Goal: Use online tool/utility: Utilize a website feature to perform a specific function

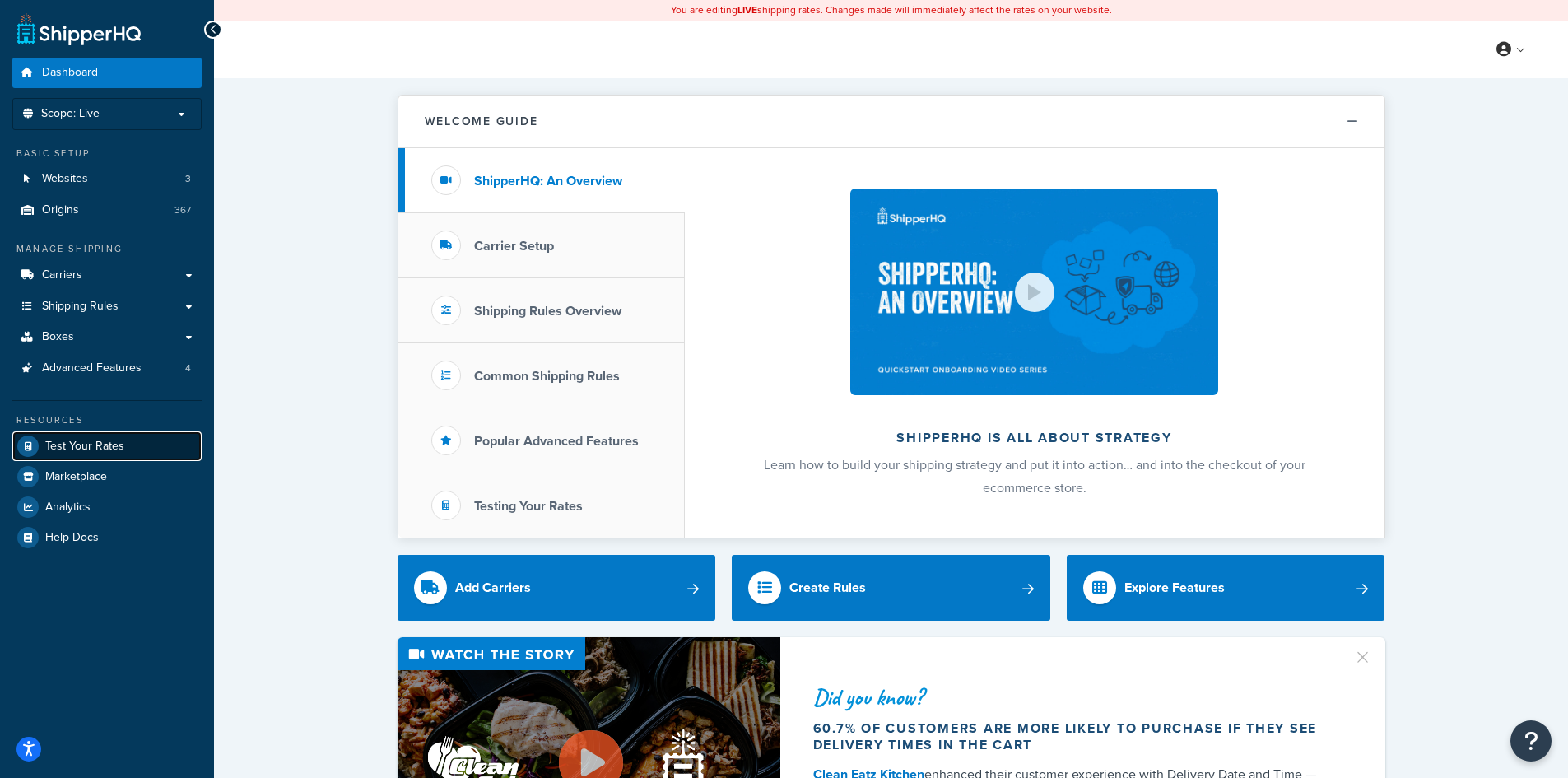
click at [62, 442] on span "Test Your Rates" at bounding box center [84, 446] width 79 height 14
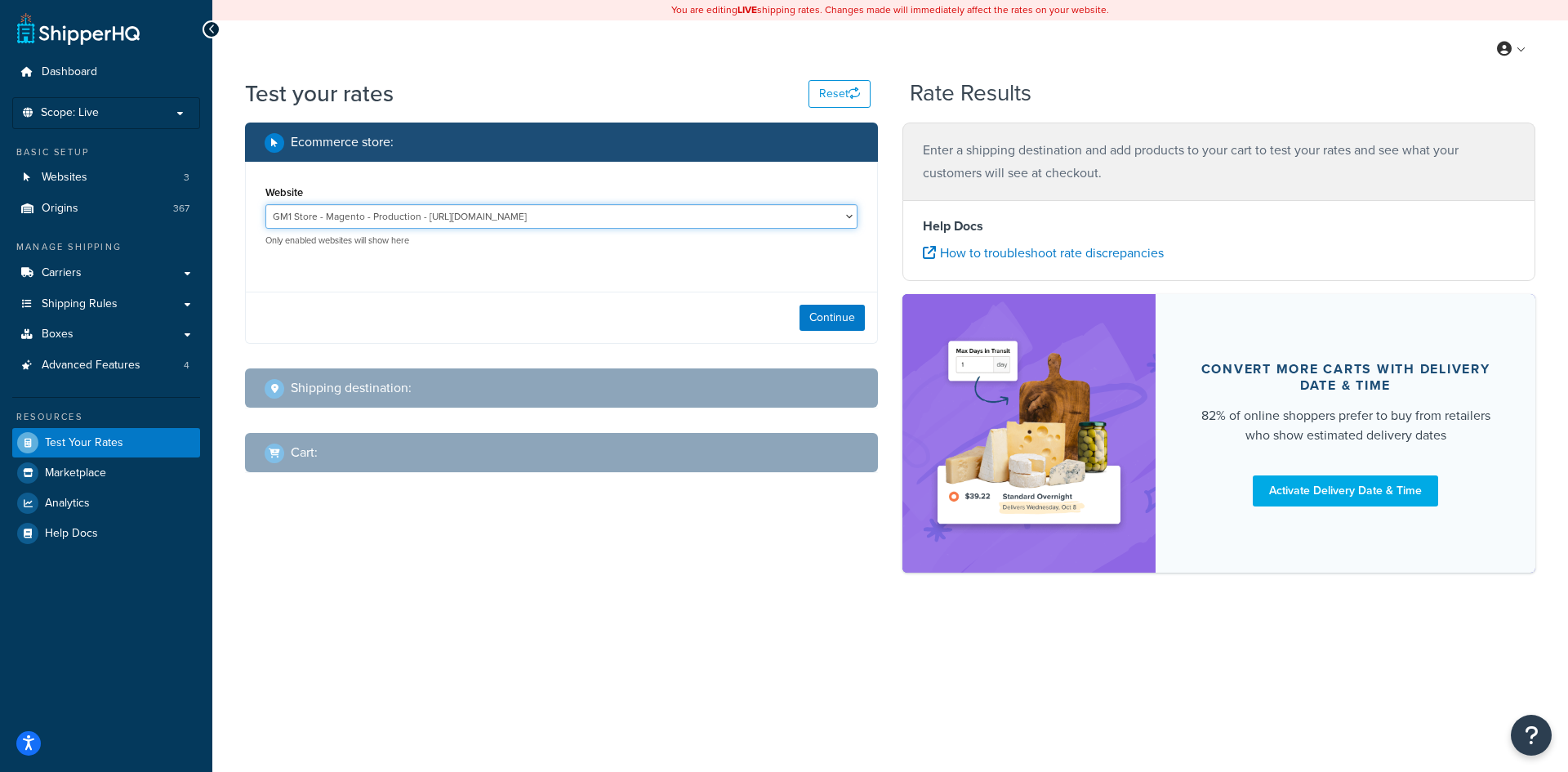
click at [467, 211] on select "GM1 Store - Magento - Production - [URL][DOMAIN_NAME] Stellantis Brands - Magen…" at bounding box center [561, 216] width 592 height 24
select select "62ae9f2a1c47ec841eb3e31f202e0245"
click at [265, 204] on select "GM1 Store - Magento - Production - [URL][DOMAIN_NAME] Stellantis Brands - Magen…" at bounding box center [561, 216] width 592 height 24
click at [829, 322] on button "Continue" at bounding box center [831, 317] width 65 height 26
select select "[GEOGRAPHIC_DATA]"
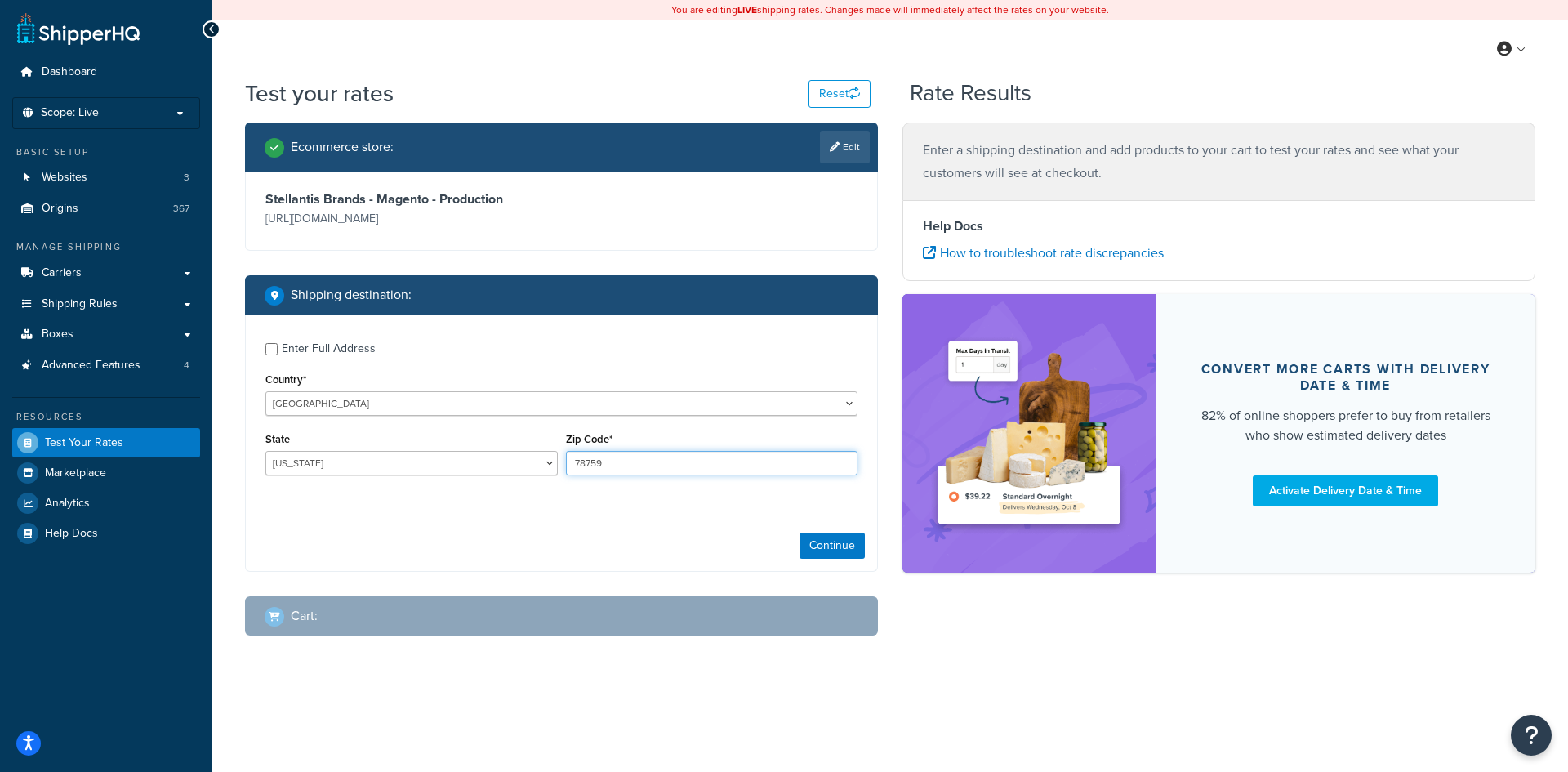
drag, startPoint x: 627, startPoint y: 461, endPoint x: 512, endPoint y: 468, distance: 115.2
click at [512, 468] on div "State [US_STATE] [US_STATE] [US_STATE] [US_STATE] [US_STATE] Armed Forces Ameri…" at bounding box center [562, 458] width 600 height 60
type input "07490"
click at [834, 552] on button "Continue" at bounding box center [831, 545] width 65 height 26
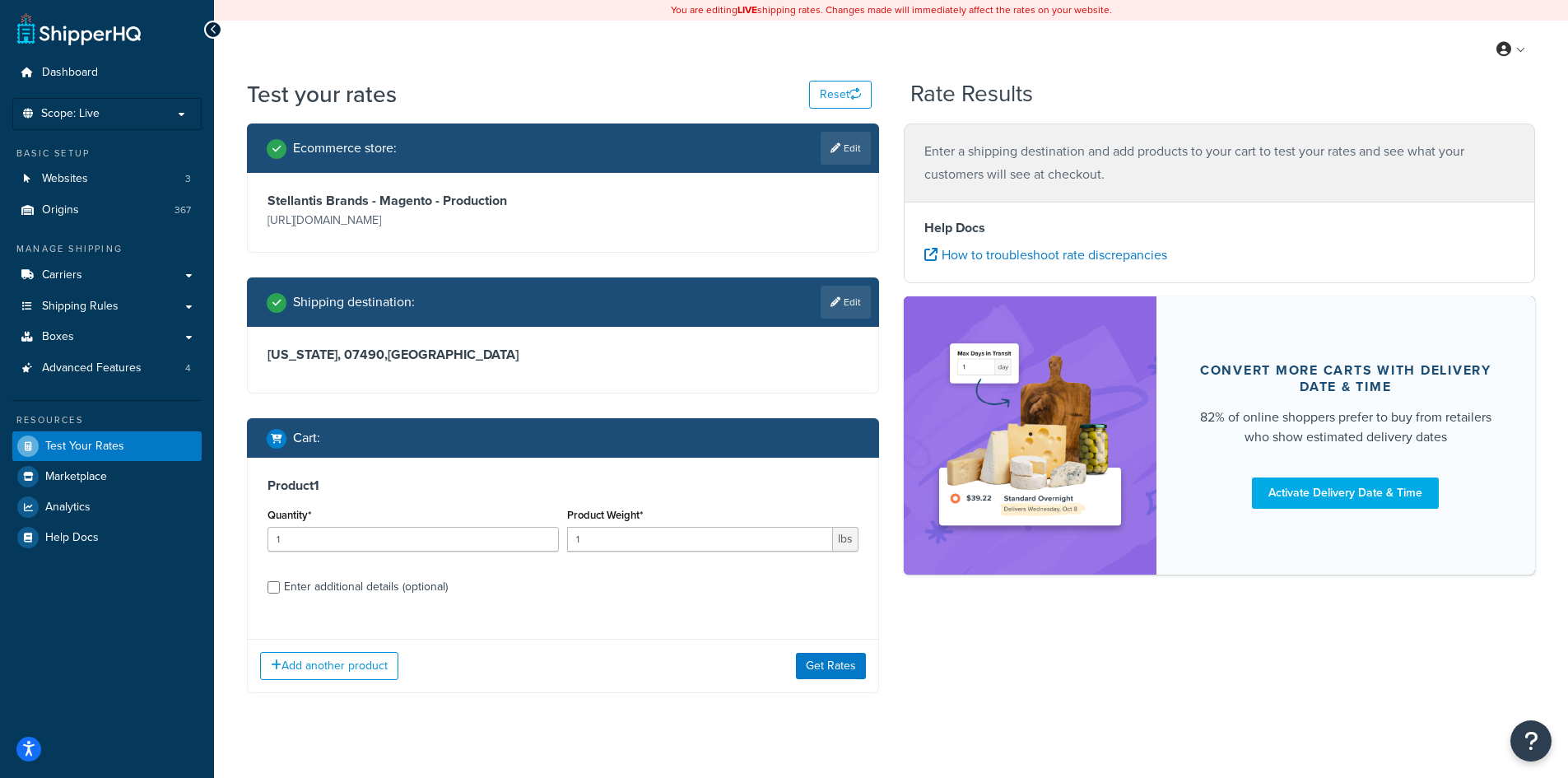
click at [344, 591] on div "Enter additional details (optional)" at bounding box center [366, 587] width 164 height 23
click at [280, 591] on input "Enter additional details (optional)" at bounding box center [273, 587] width 13 height 13
checkbox input "true"
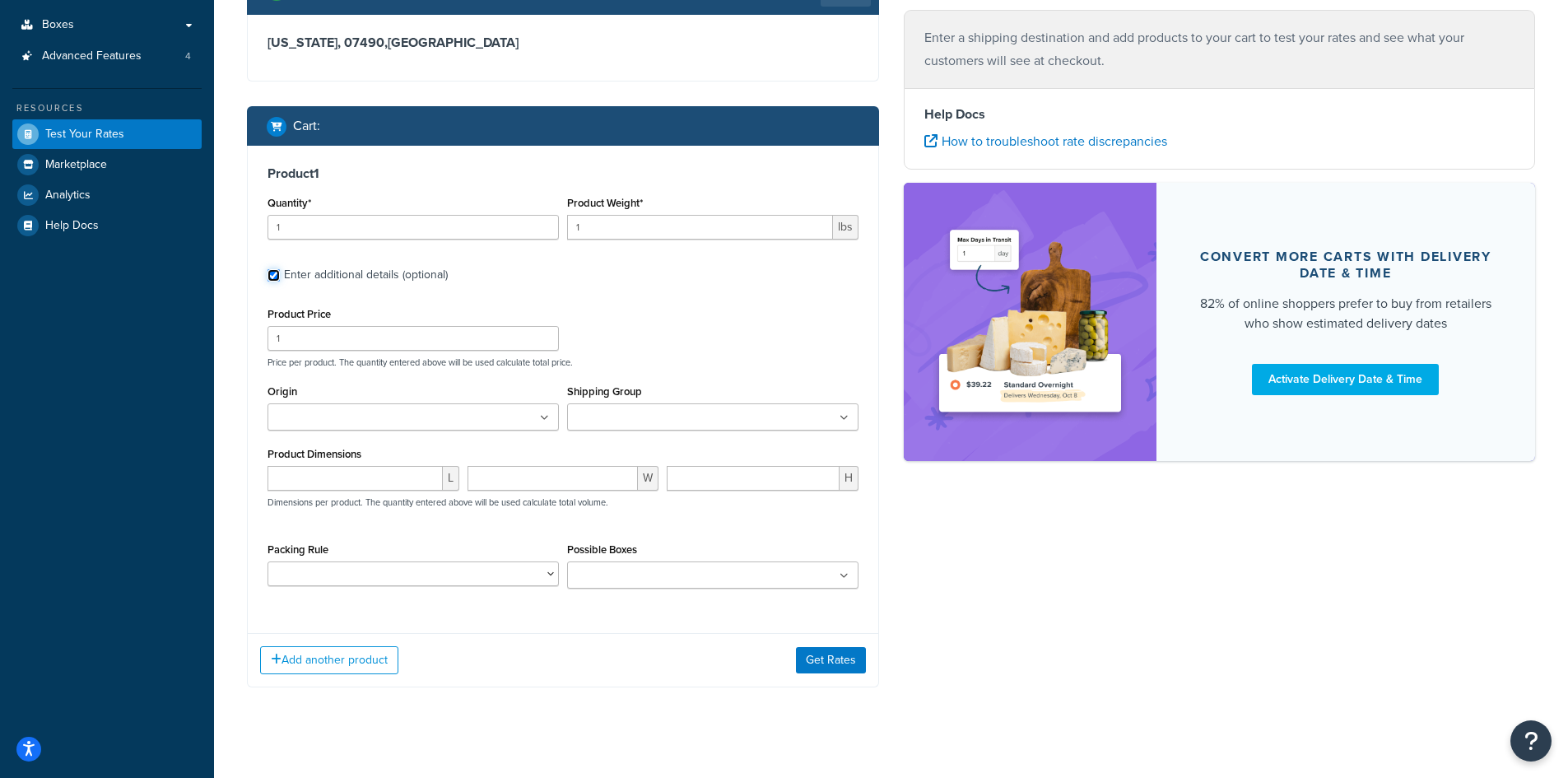
scroll to position [328, 0]
